Goal: Task Accomplishment & Management: Complete application form

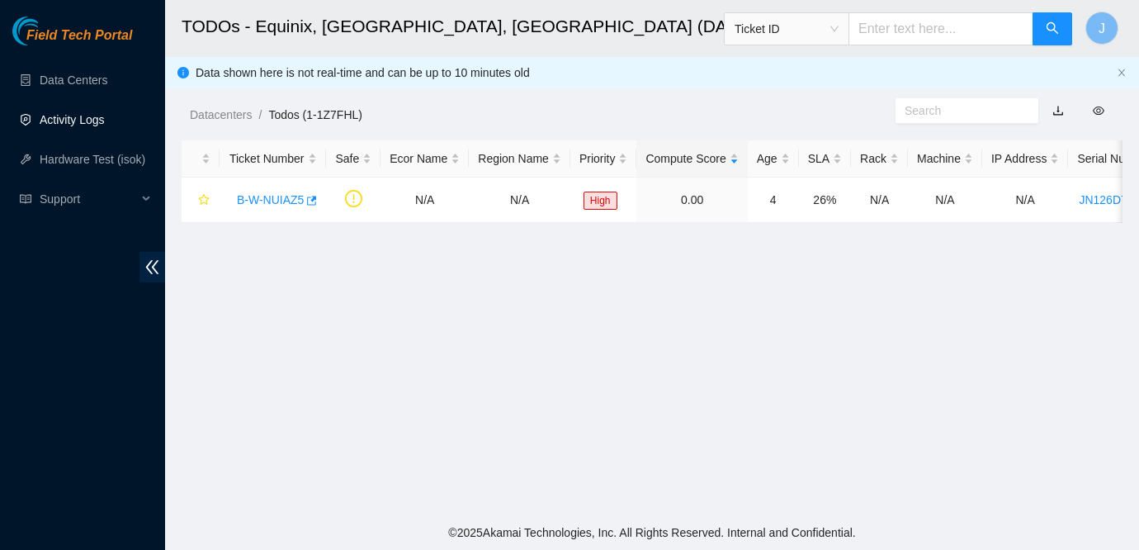
click at [73, 126] on link "Activity Logs" at bounding box center [72, 119] width 65 height 13
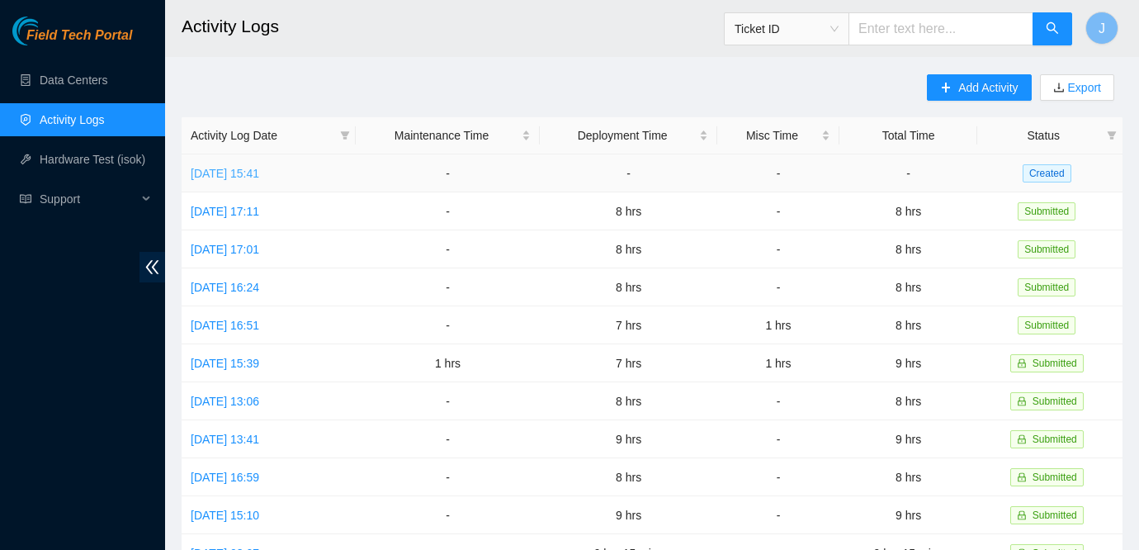
click at [259, 172] on link "[DATE] 15:41" at bounding box center [225, 173] width 69 height 13
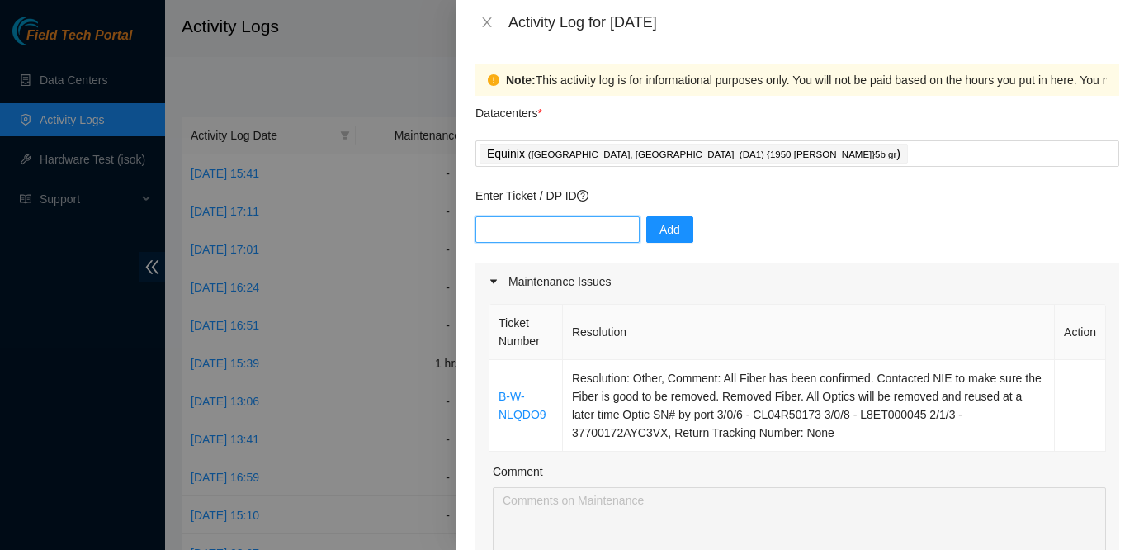
click at [505, 235] on input "text" at bounding box center [557, 229] width 164 height 26
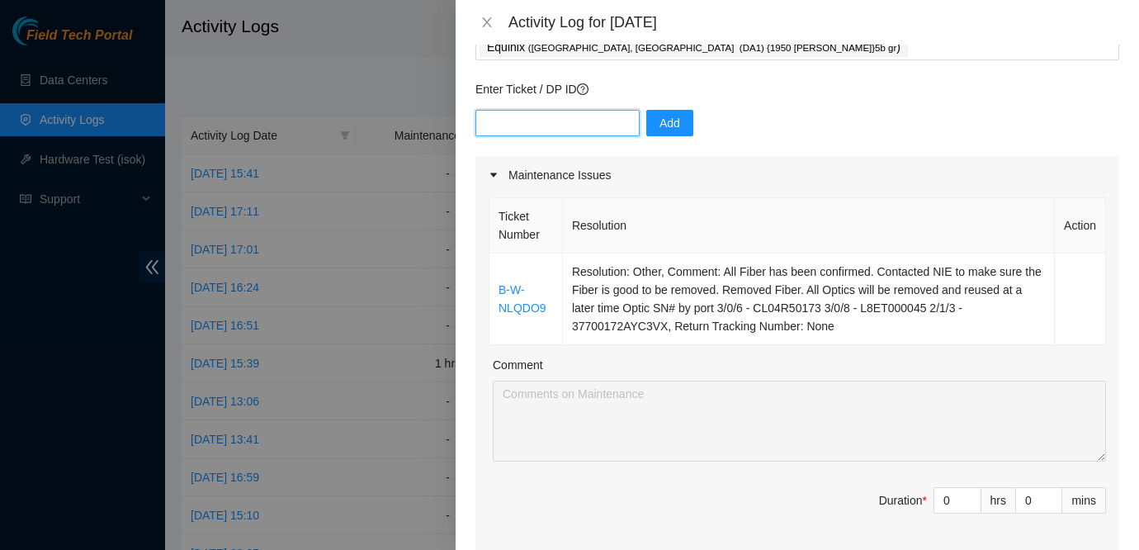
scroll to position [111, 0]
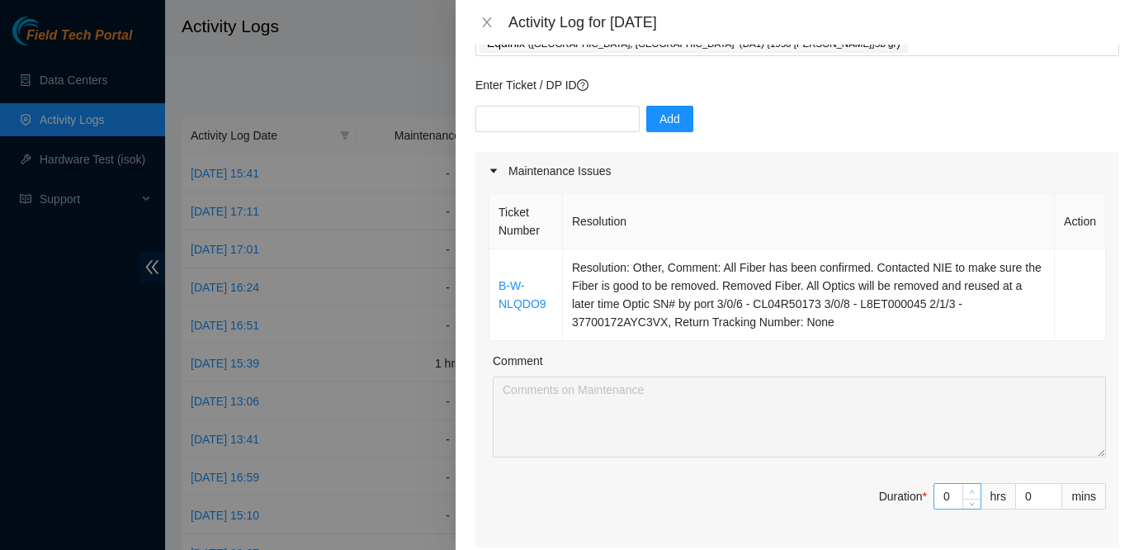
type input "1"
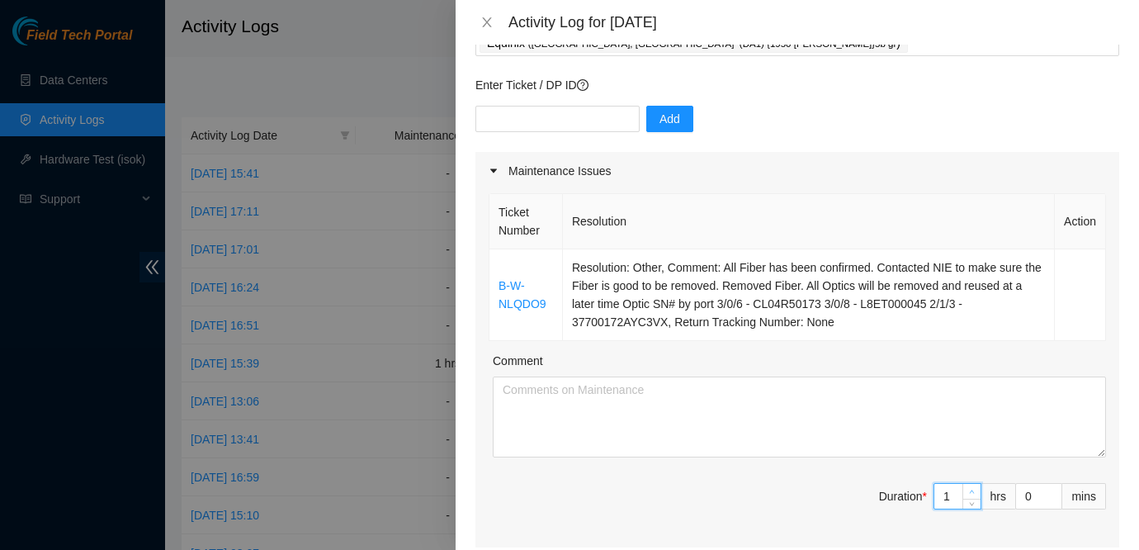
click at [970, 492] on icon "up" at bounding box center [972, 491] width 5 height 3
type input "2"
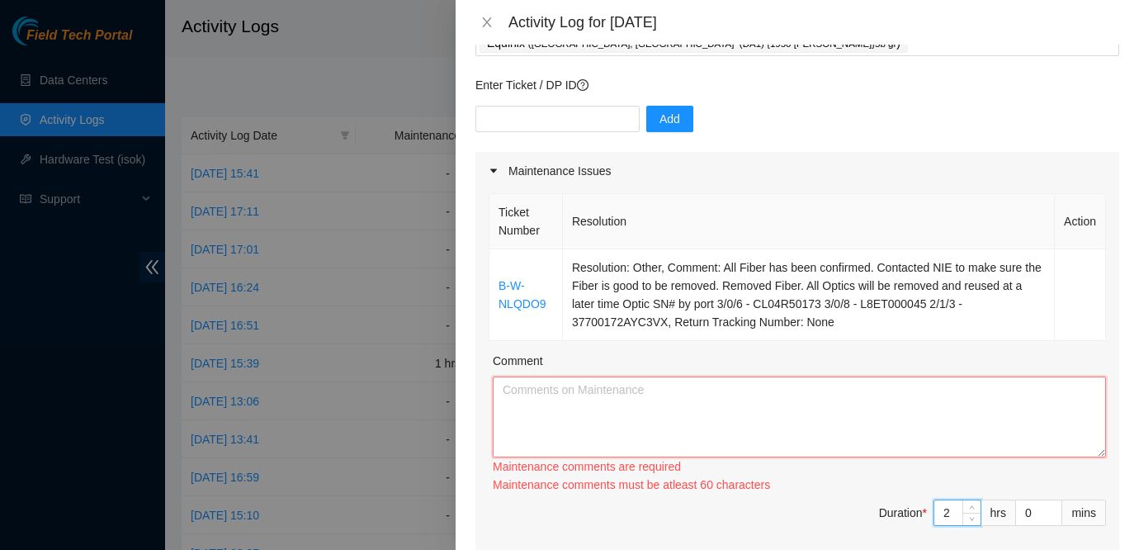
click at [590, 423] on textarea "Comment" at bounding box center [799, 416] width 613 height 81
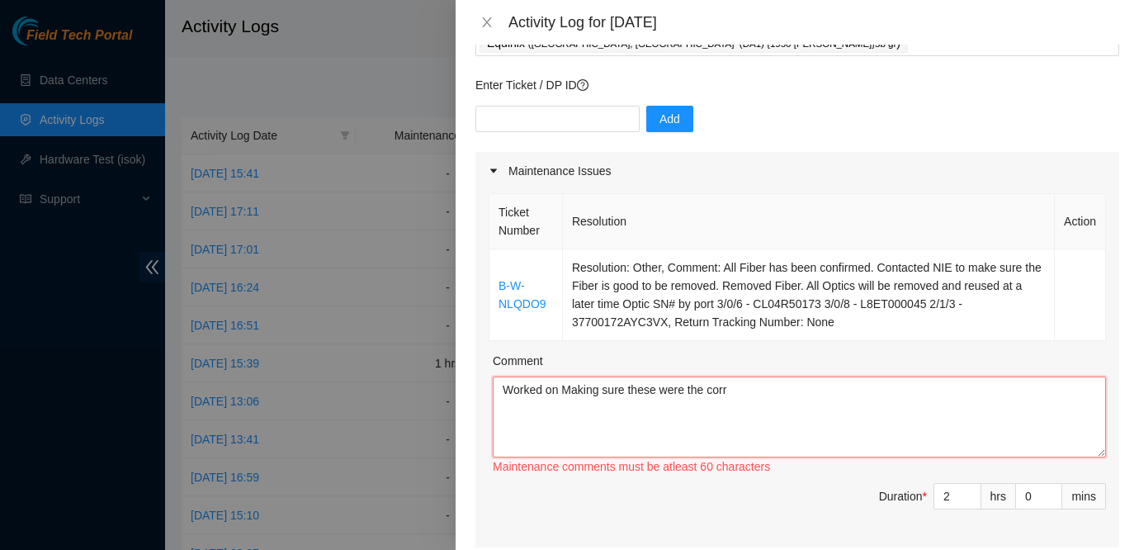
type textarea "Worked on Making sure these were the corr"
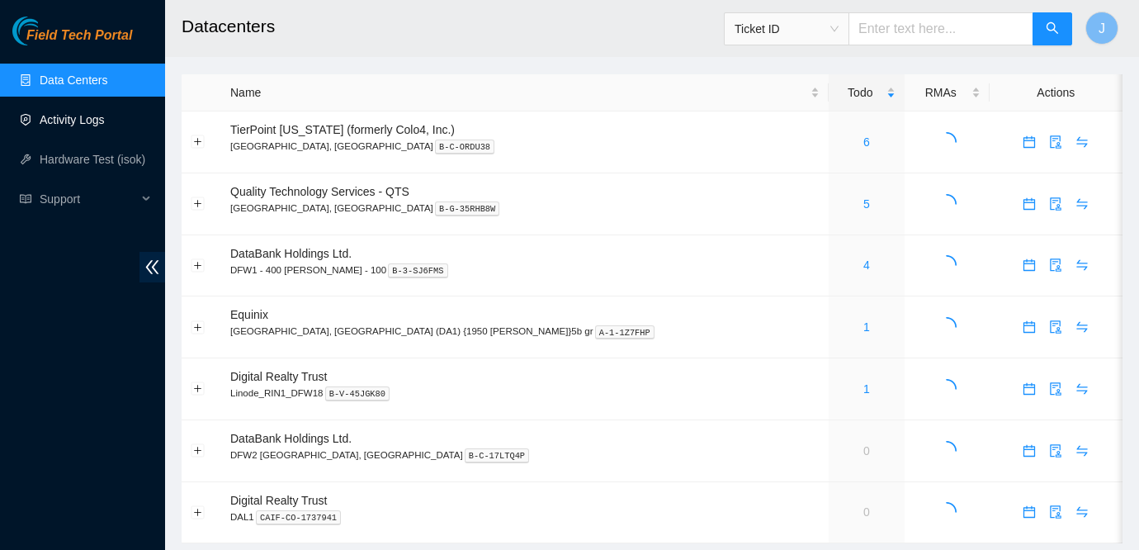
click at [99, 126] on link "Activity Logs" at bounding box center [72, 119] width 65 height 13
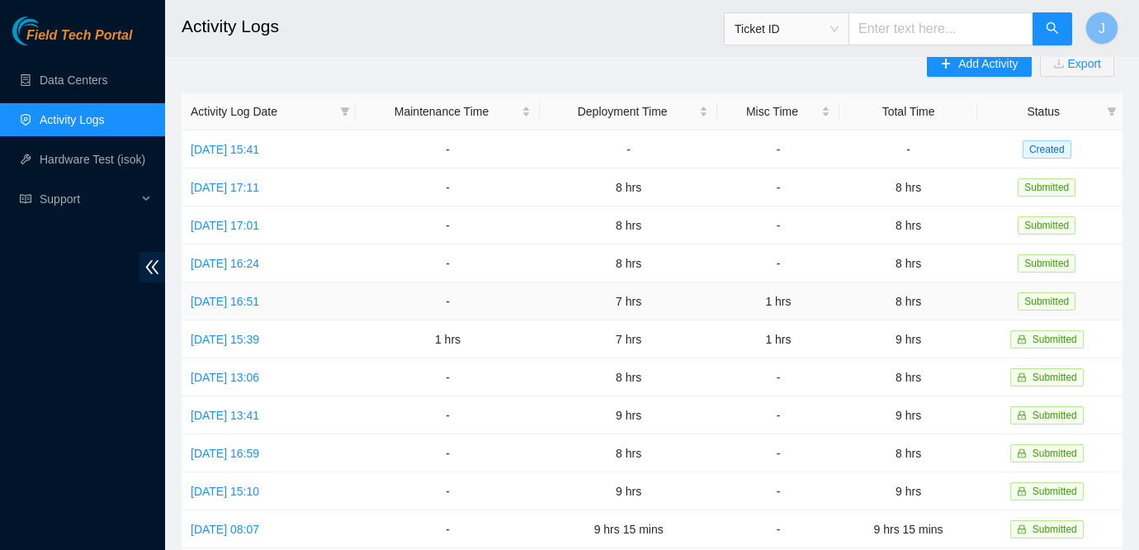
scroll to position [29, 0]
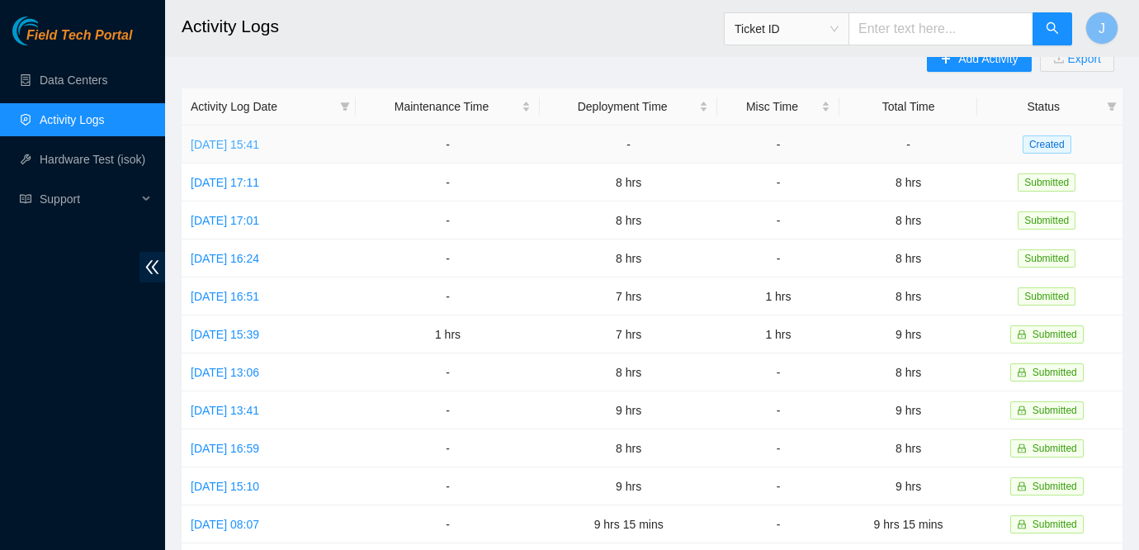
click at [241, 148] on link "[DATE] 15:41" at bounding box center [225, 144] width 69 height 13
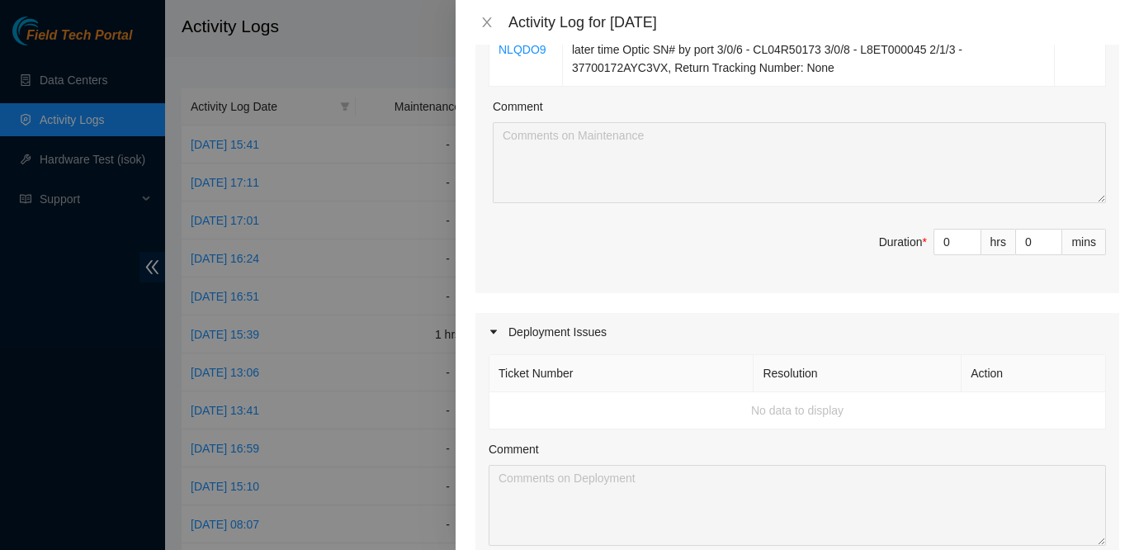
scroll to position [381, 0]
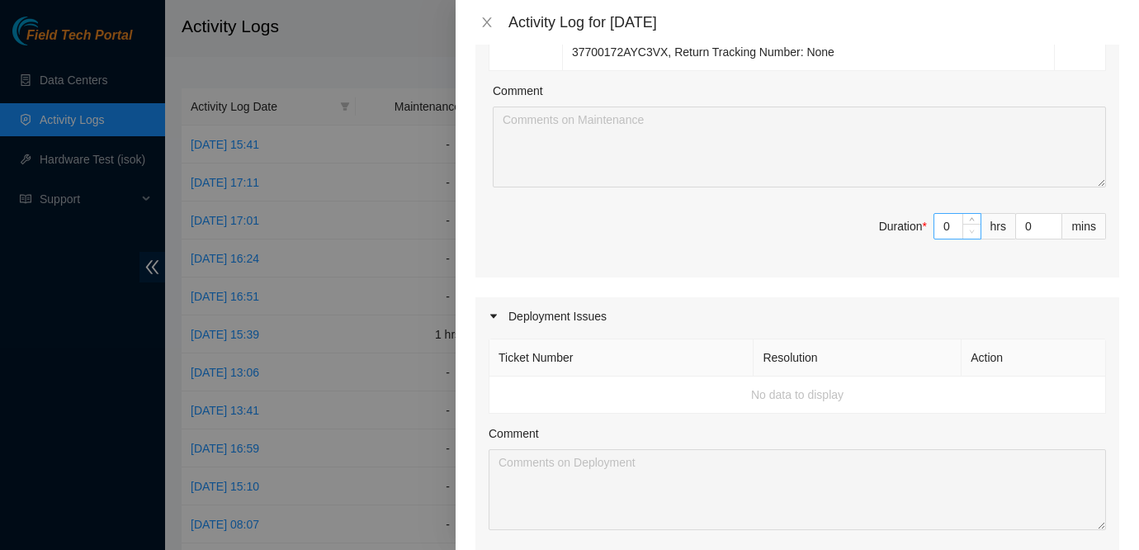
click at [971, 229] on icon "down" at bounding box center [972, 232] width 6 height 6
type input "1"
click at [972, 218] on span "up" at bounding box center [972, 222] width 10 height 10
click at [972, 218] on div "Ticket Number Resolution Action B-W-NLQDO9 Resolution: Other, Comment: All Fibe…" at bounding box center [797, 98] width 644 height 357
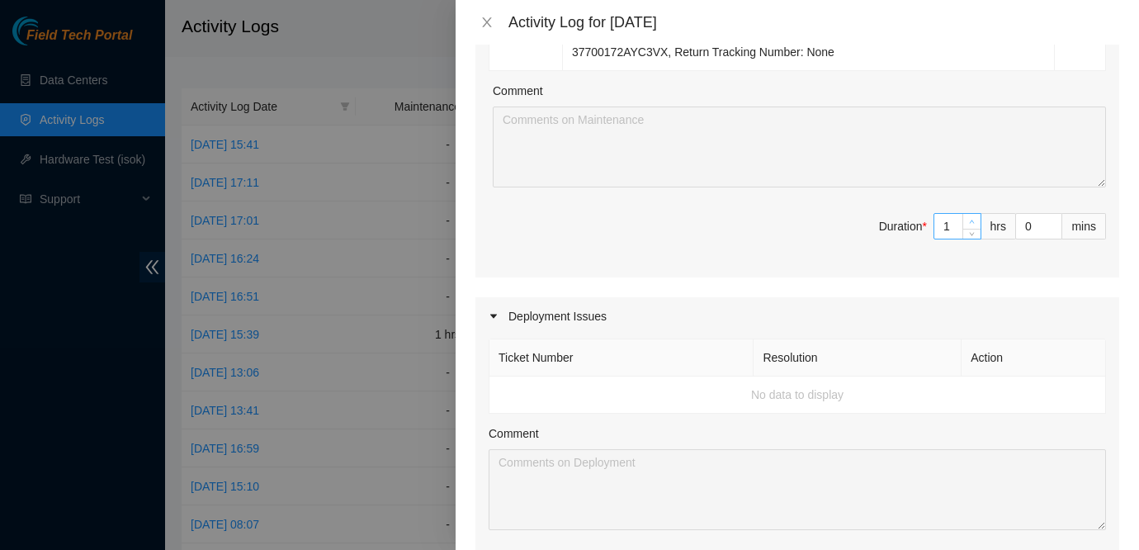
type input "2"
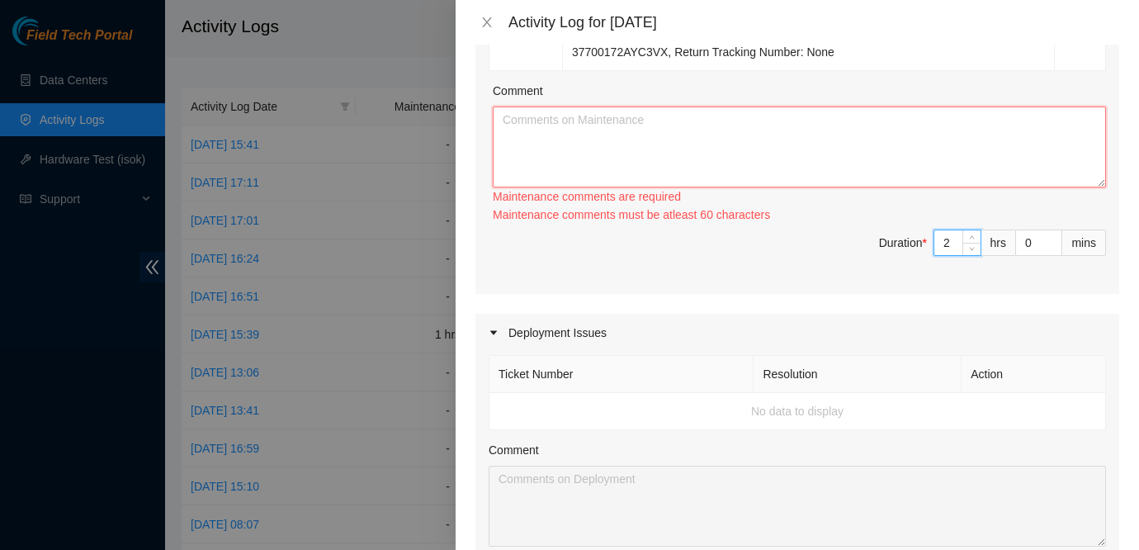
click at [805, 141] on textarea "Comment" at bounding box center [799, 146] width 613 height 81
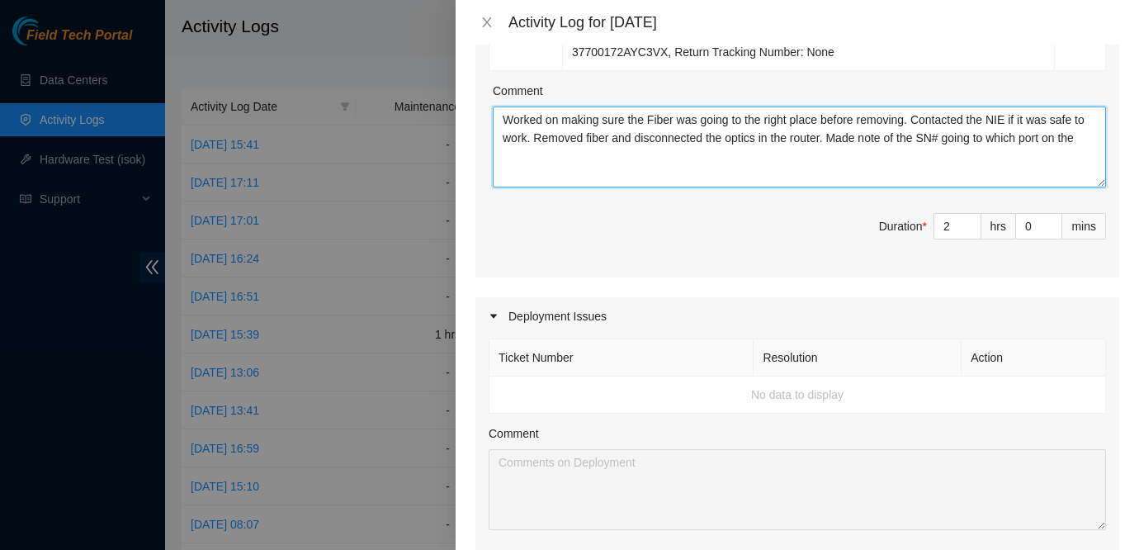
click at [973, 140] on textarea "Worked on making sure the Fiber was going to the right place before removing. C…" at bounding box center [799, 146] width 613 height 81
click at [630, 163] on textarea "Worked on making sure the Fiber was going to the right place before removing. C…" at bounding box center [799, 146] width 613 height 81
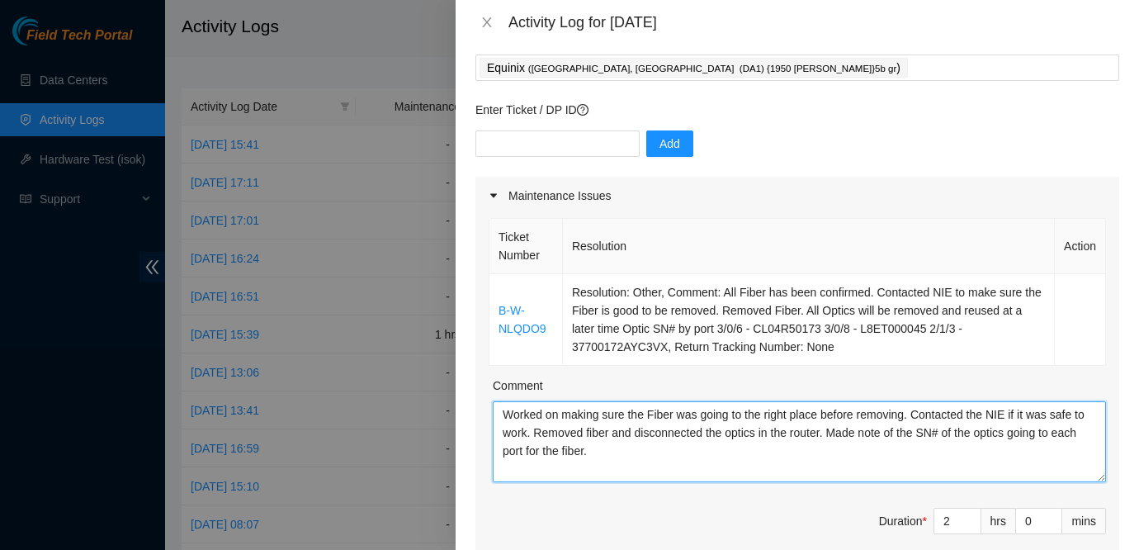
scroll to position [47, 0]
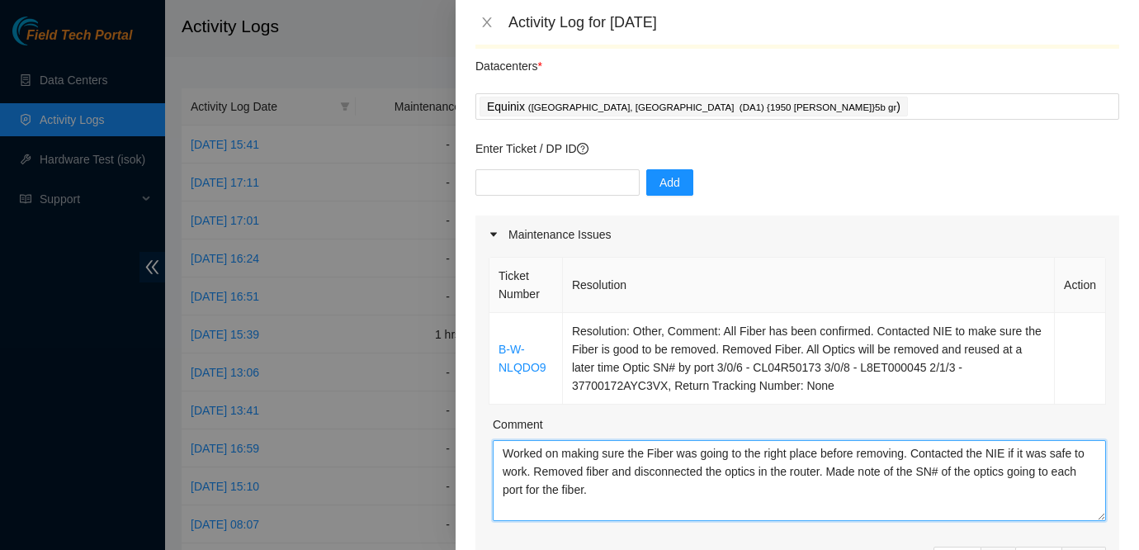
type textarea "Worked on making sure the Fiber was going to the right place before removing. C…"
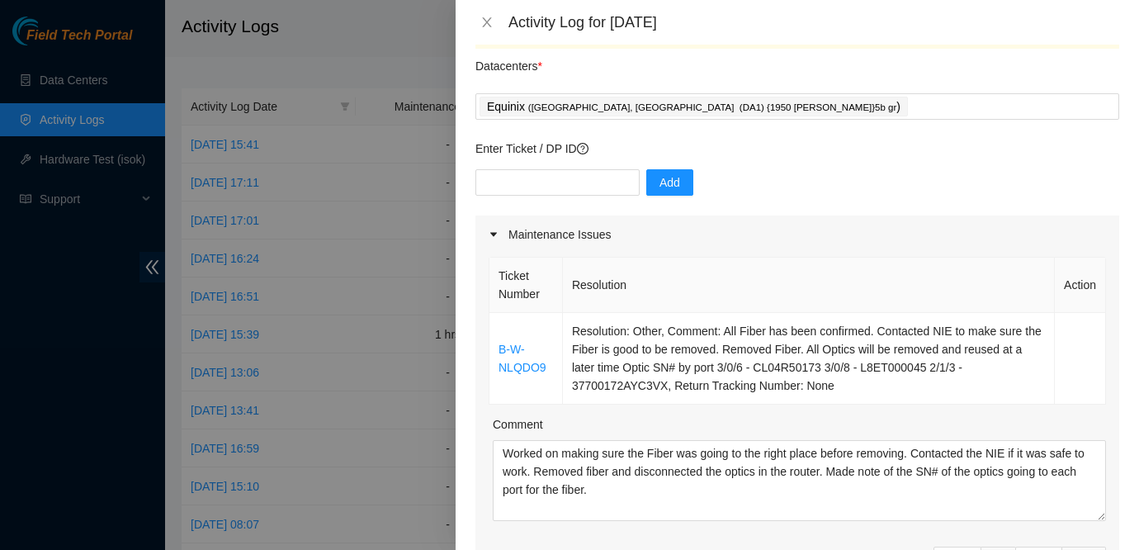
click at [505, 196] on div "Add" at bounding box center [797, 192] width 644 height 46
click at [505, 195] on input "text" at bounding box center [557, 182] width 164 height 26
type input "DP84331"
click at [660, 185] on span "Add" at bounding box center [670, 182] width 21 height 18
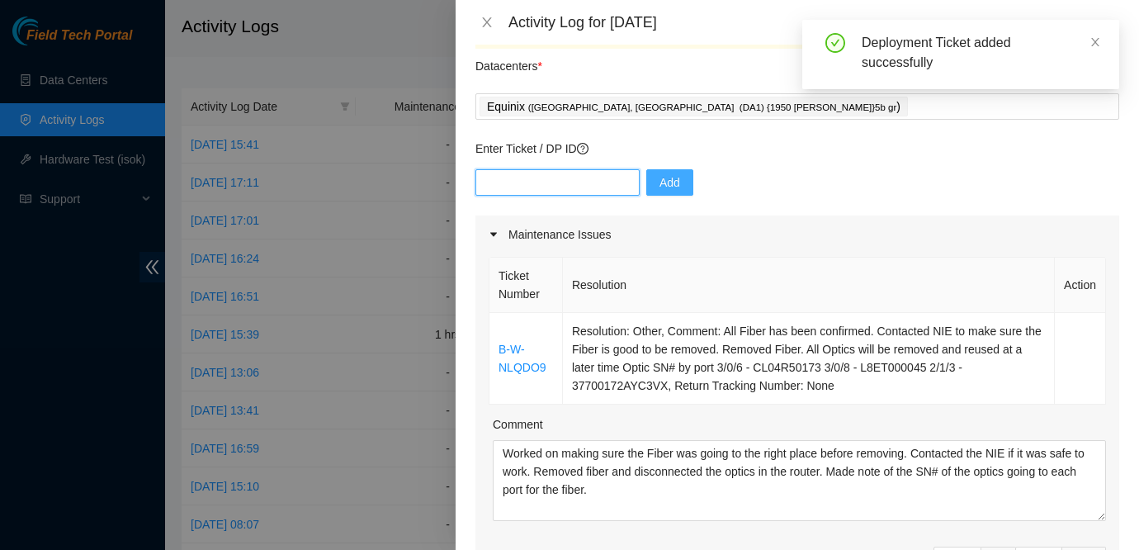
click at [515, 179] on input "text" at bounding box center [557, 182] width 164 height 26
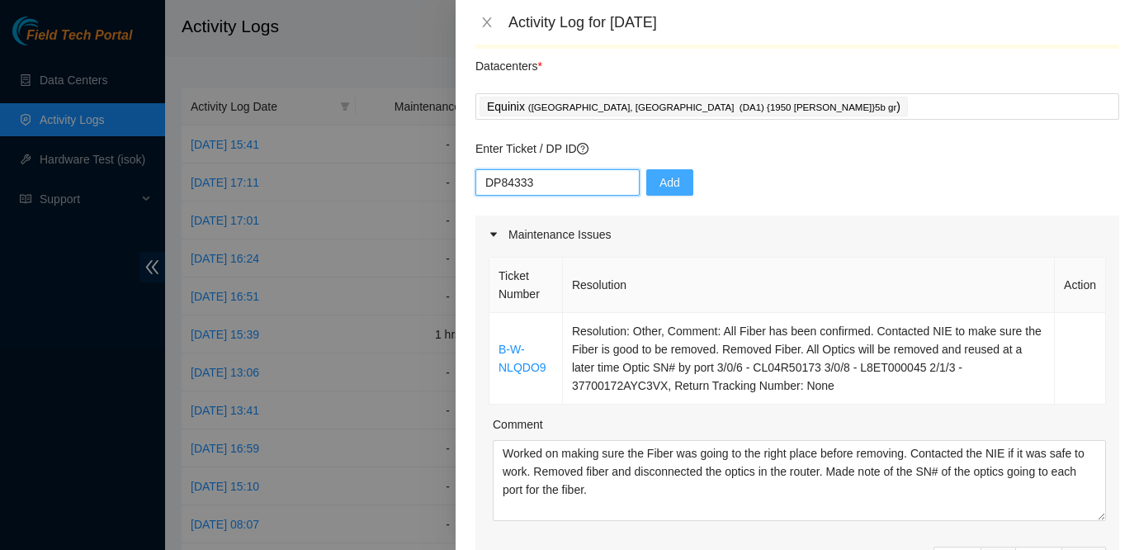
type input "DP84333"
click at [670, 180] on button "Add" at bounding box center [669, 182] width 47 height 26
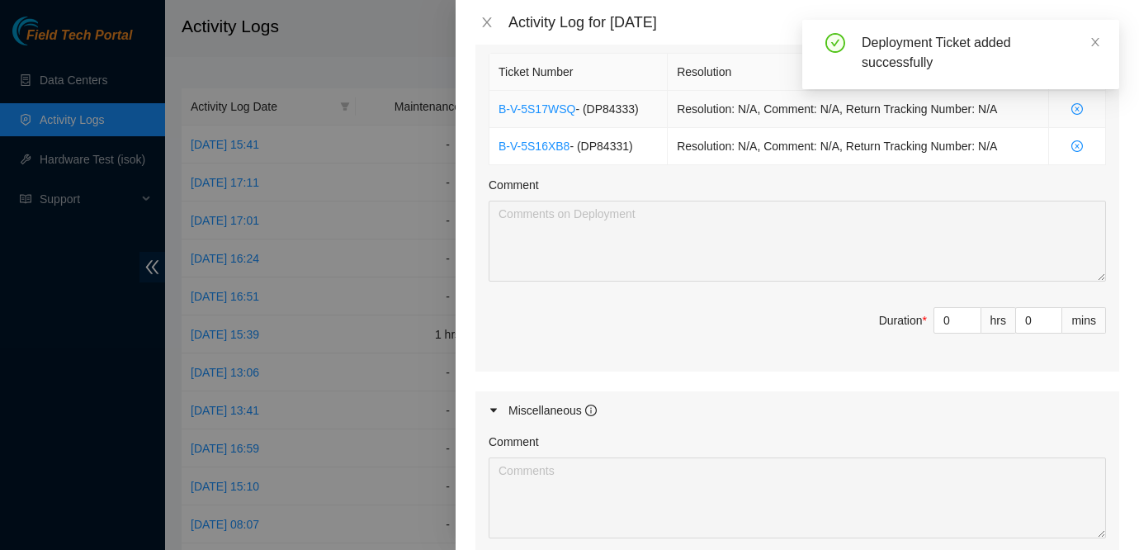
scroll to position [743, 0]
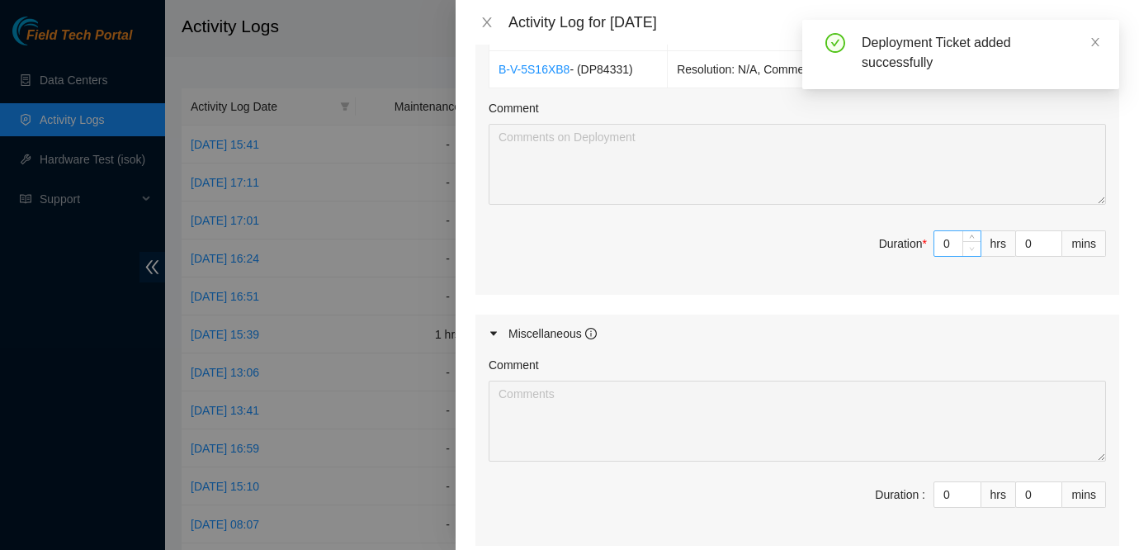
click at [967, 242] on span "Decrease Value" at bounding box center [972, 248] width 18 height 15
type input "1"
type input "3"
click at [971, 238] on icon "up" at bounding box center [972, 239] width 5 height 3
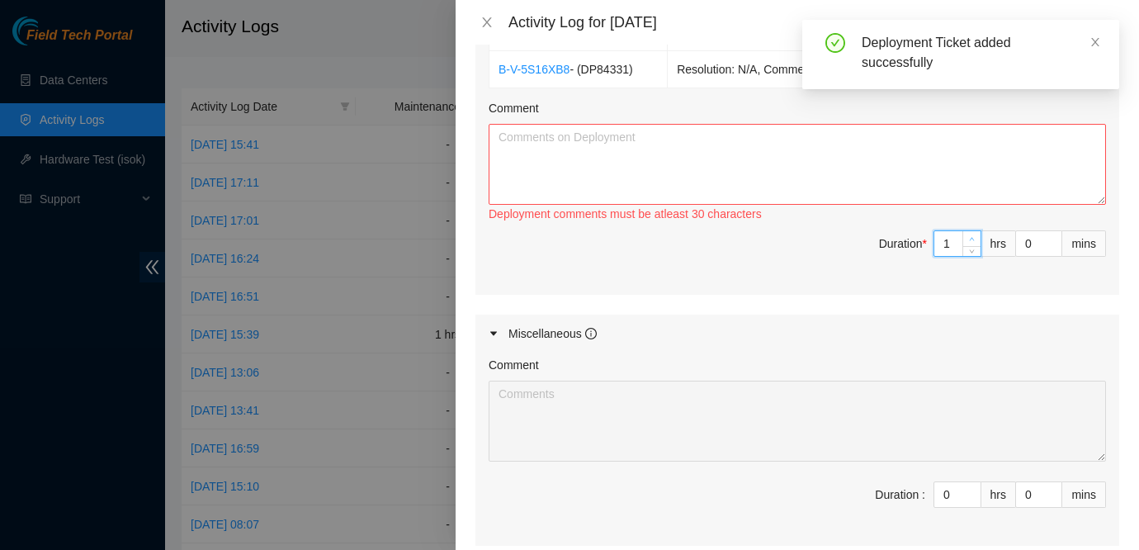
click at [971, 238] on icon "up" at bounding box center [972, 239] width 5 height 3
type input "4"
type input "6"
click at [971, 238] on icon "up" at bounding box center [972, 239] width 5 height 3
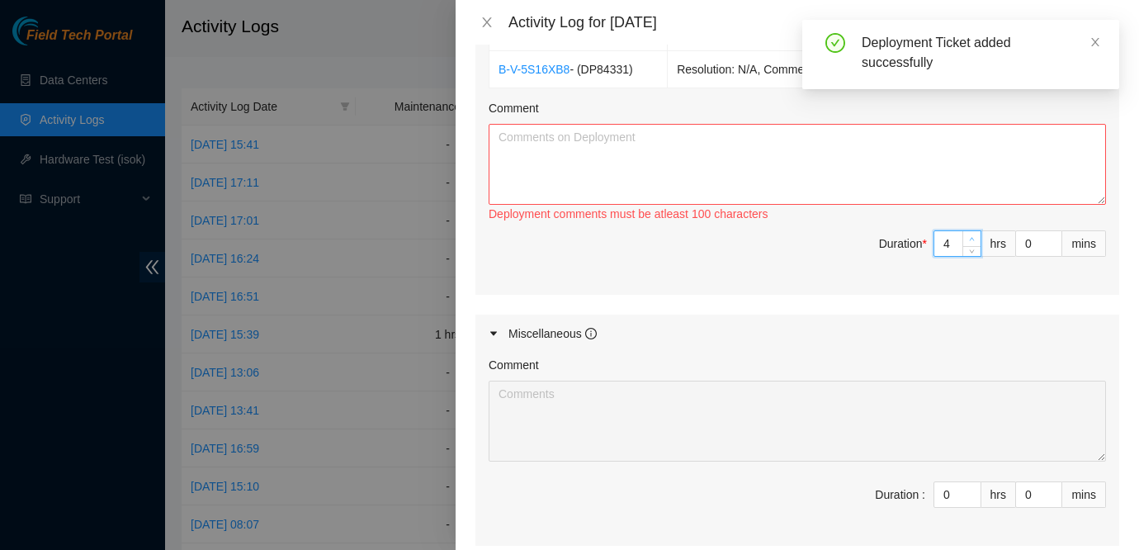
type input "5"
type input "7"
click at [971, 238] on icon "up" at bounding box center [972, 239] width 5 height 3
type input "6"
type input "8"
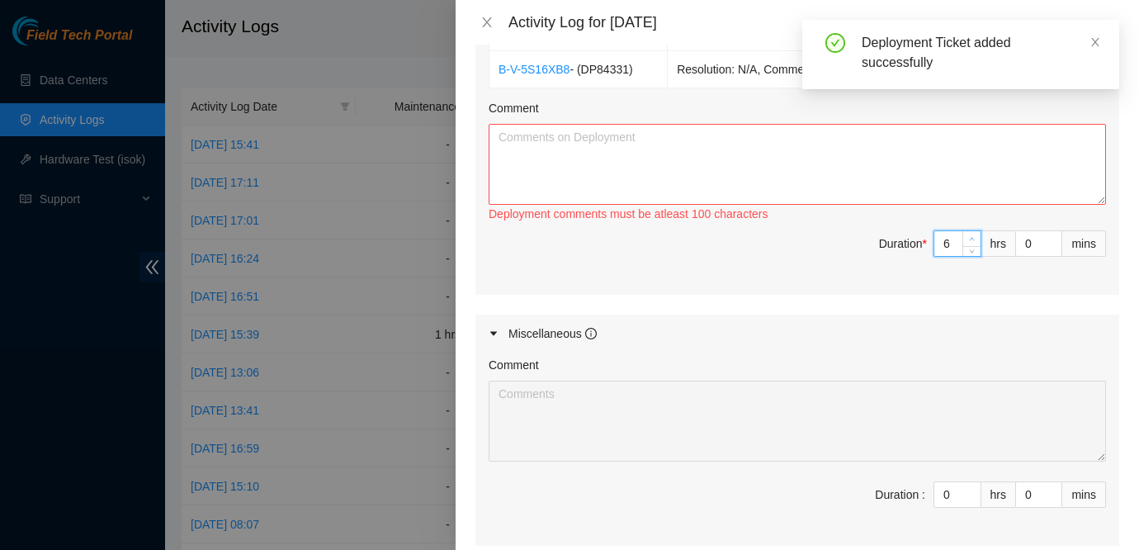
click at [971, 238] on icon "up" at bounding box center [972, 239] width 5 height 3
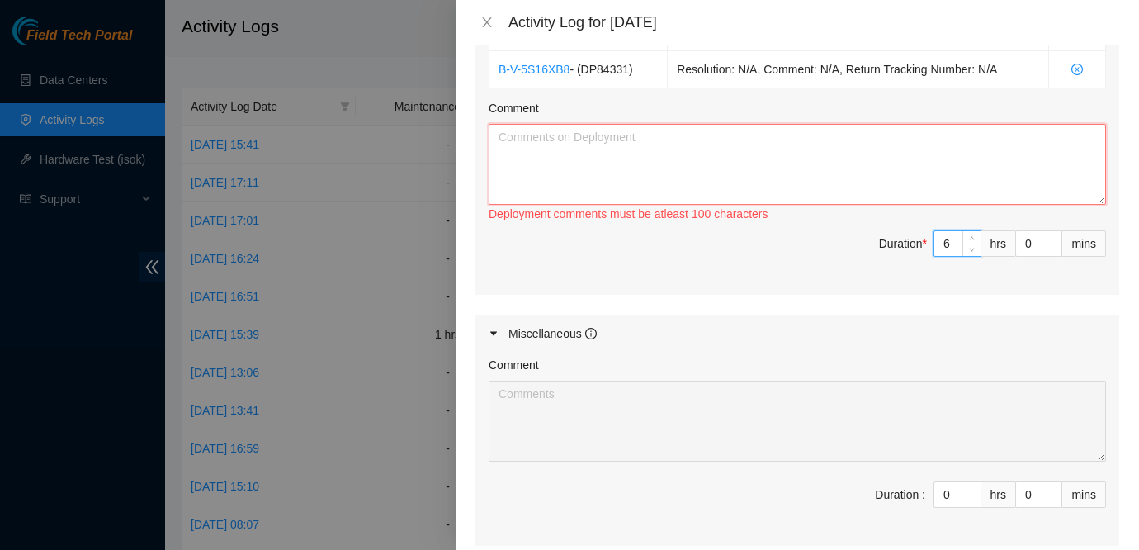
click at [812, 127] on textarea "Comment" at bounding box center [797, 164] width 617 height 81
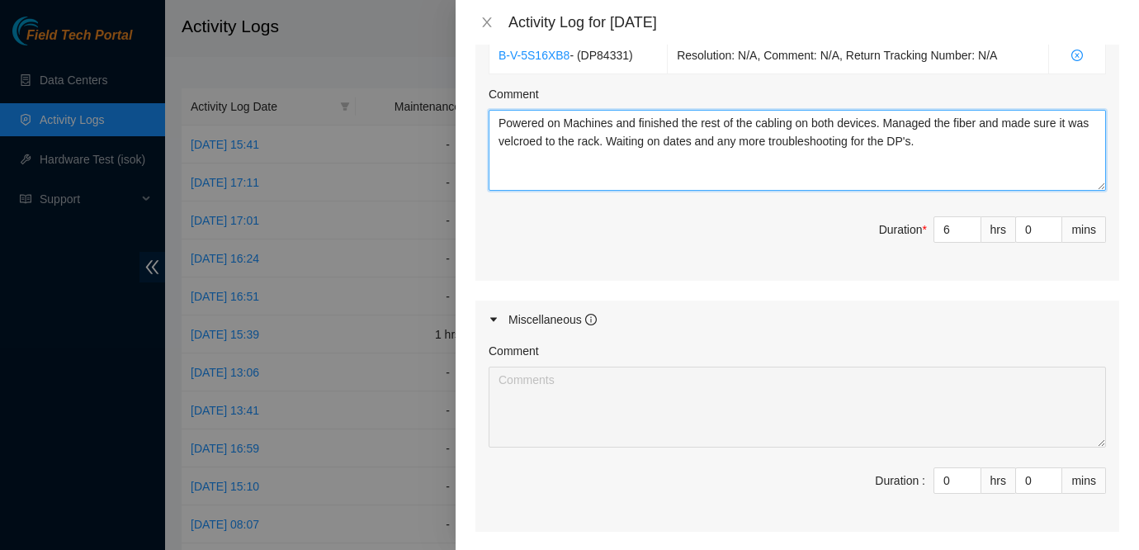
scroll to position [920, 0]
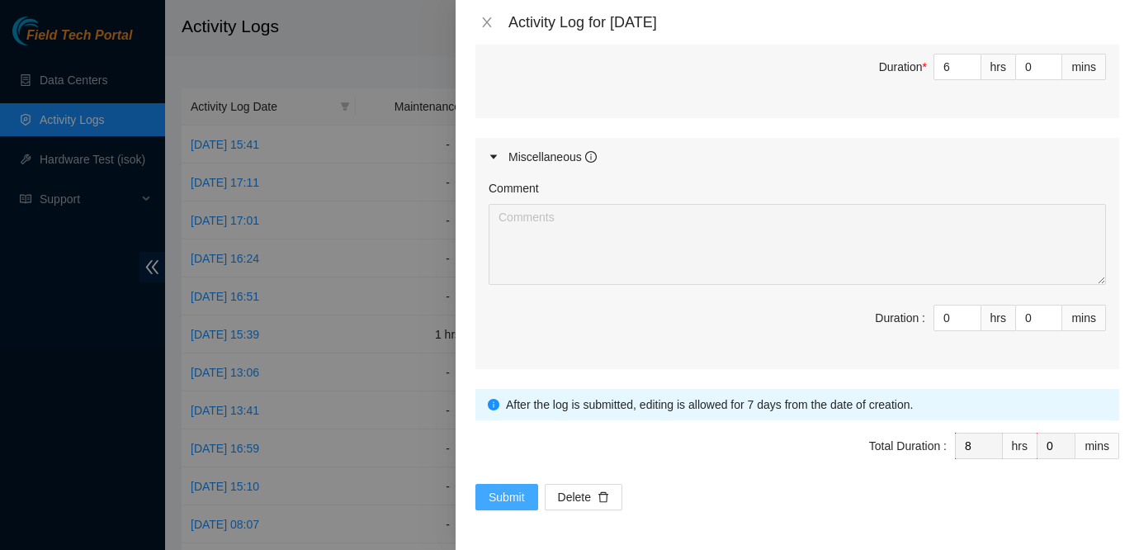
type textarea "Powered on Machines and finished the rest of the cabling on both devices. Manag…"
click at [513, 503] on span "Submit" at bounding box center [507, 497] width 36 height 18
